Goal: Find specific page/section: Find specific page/section

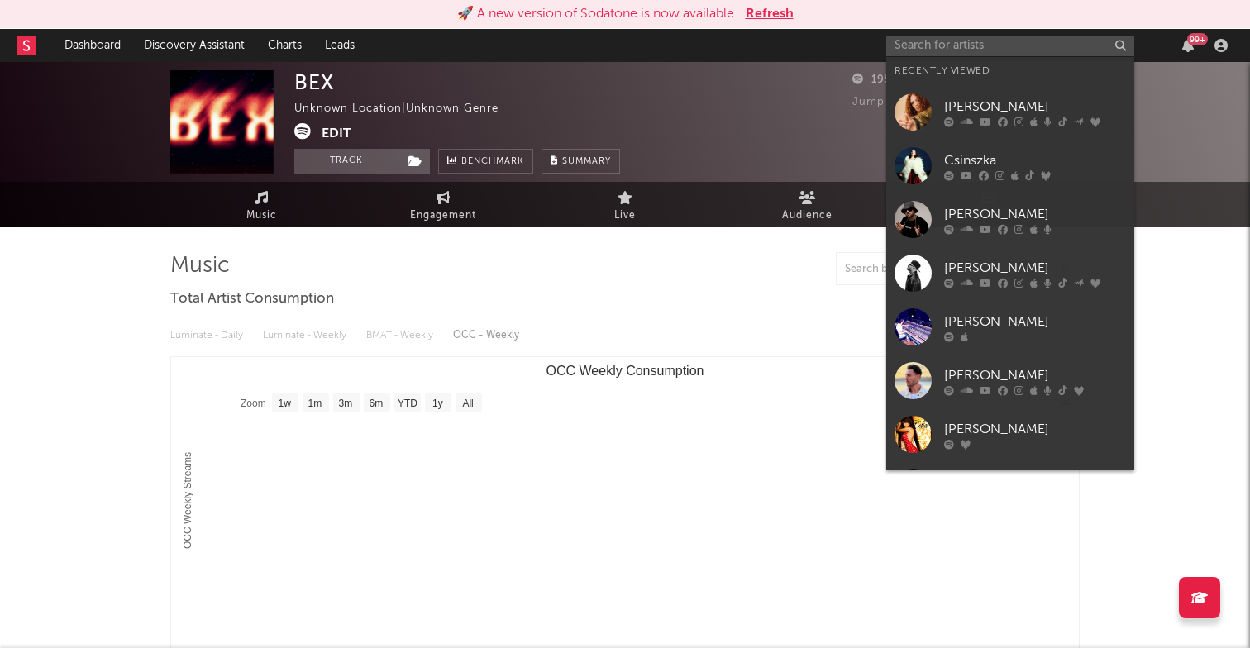
select select "1w"
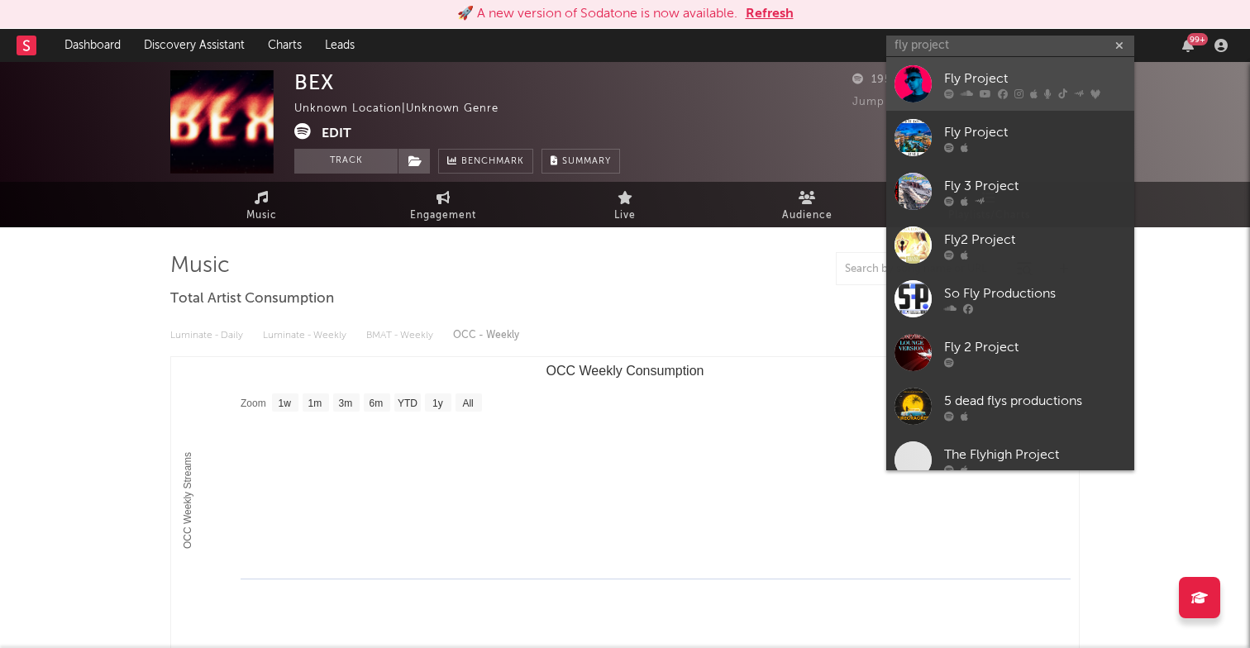
type input "fly project"
click at [980, 78] on div "Fly Project" at bounding box center [1035, 79] width 182 height 20
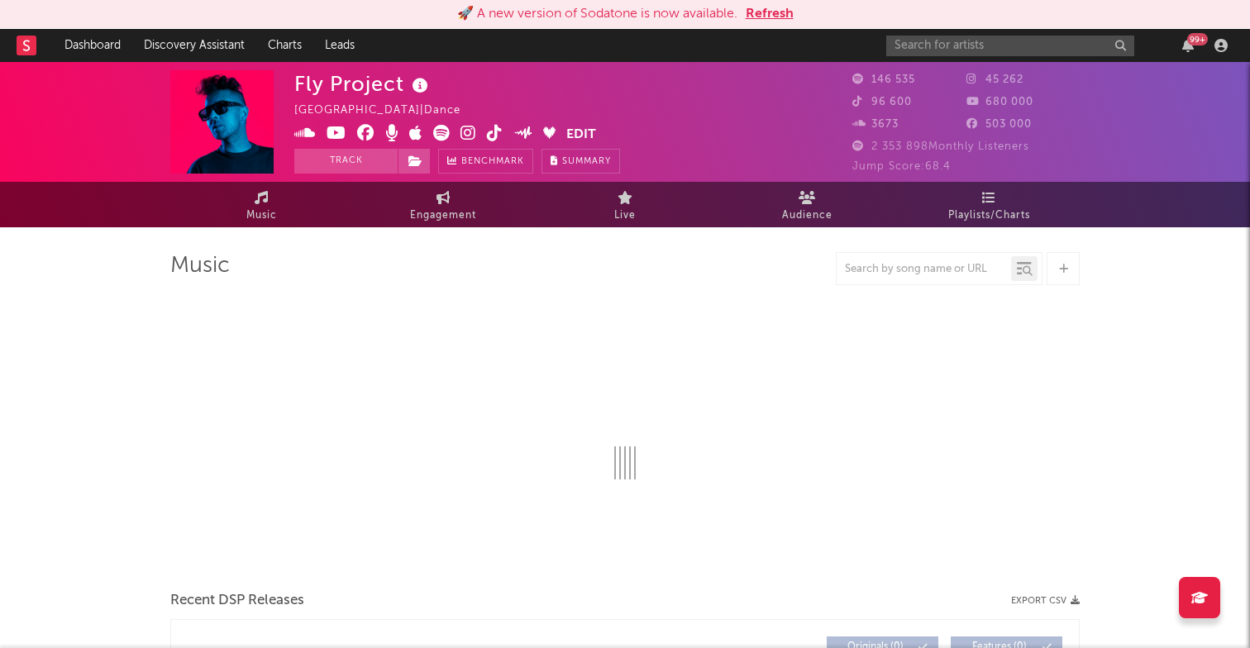
select select "6m"
